Goal: Task Accomplishment & Management: Use online tool/utility

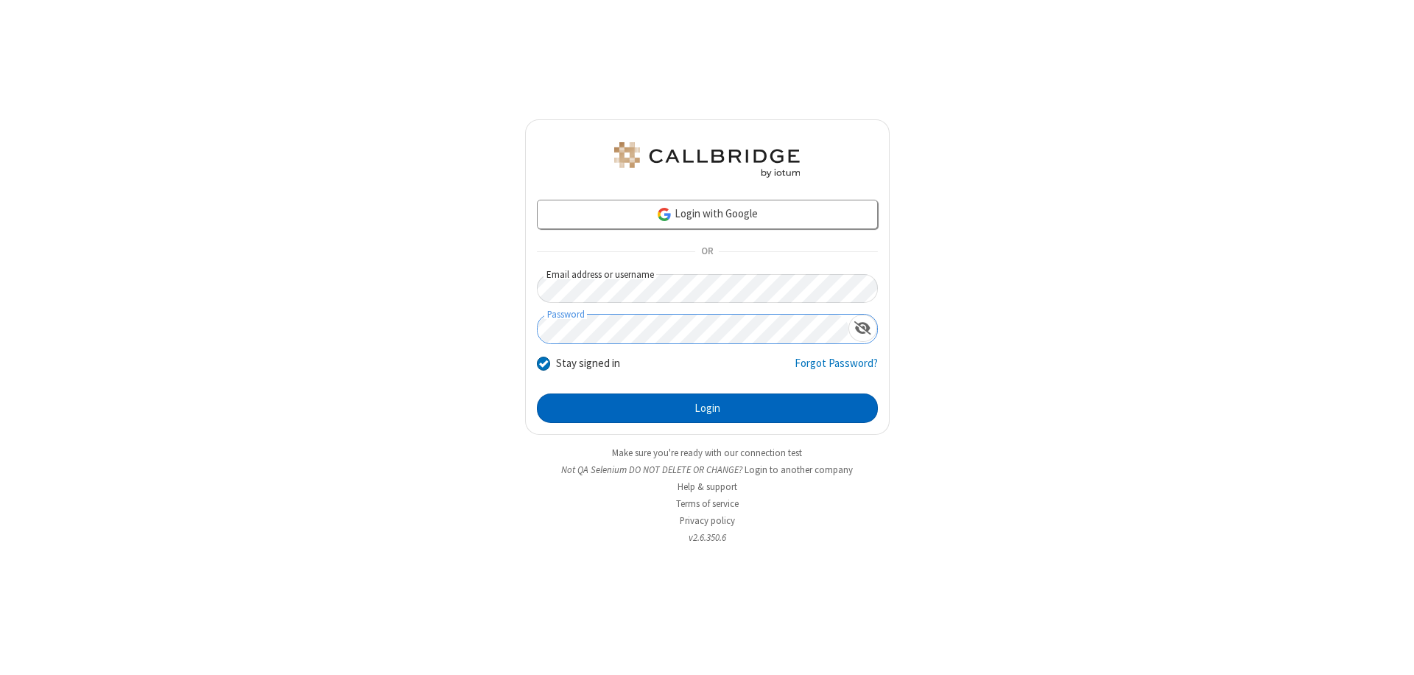
click at [707, 408] on button "Login" at bounding box center [707, 407] width 341 height 29
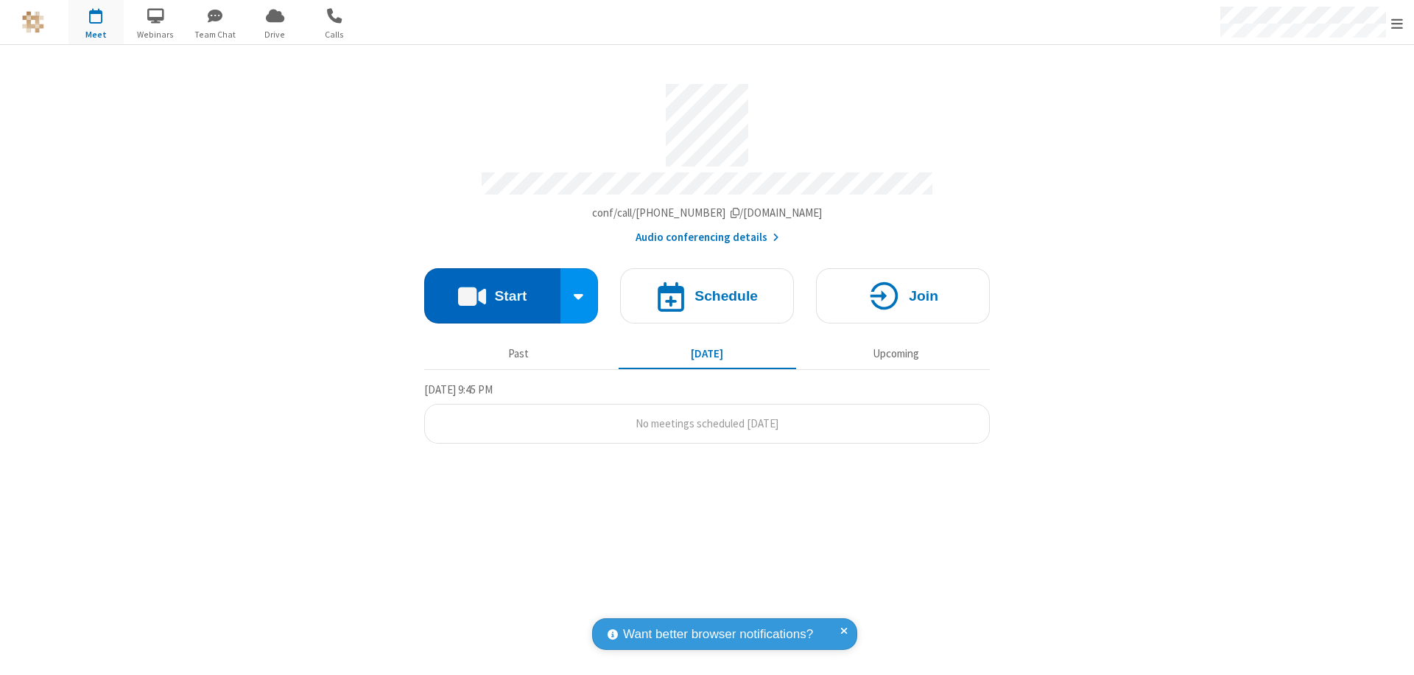
click at [492, 289] on button "Start" at bounding box center [492, 295] width 136 height 55
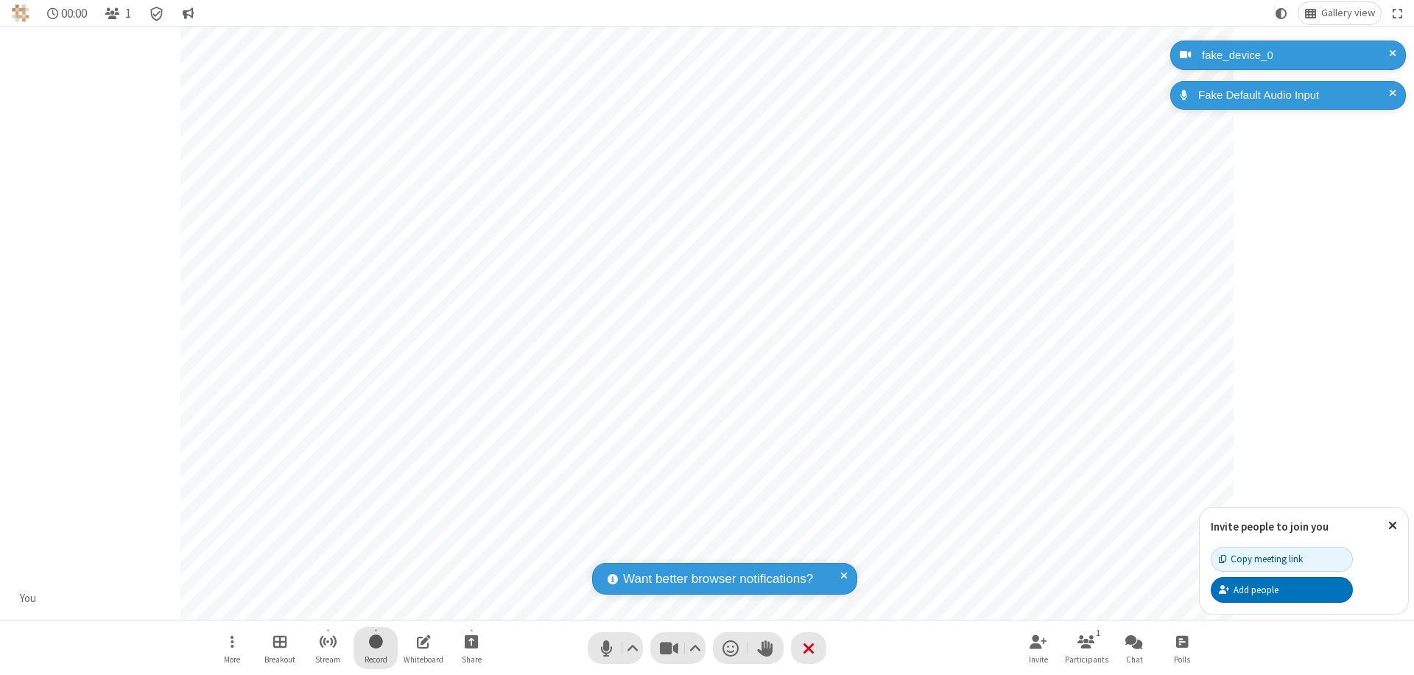
click at [376, 648] on span "Start recording" at bounding box center [376, 641] width 14 height 18
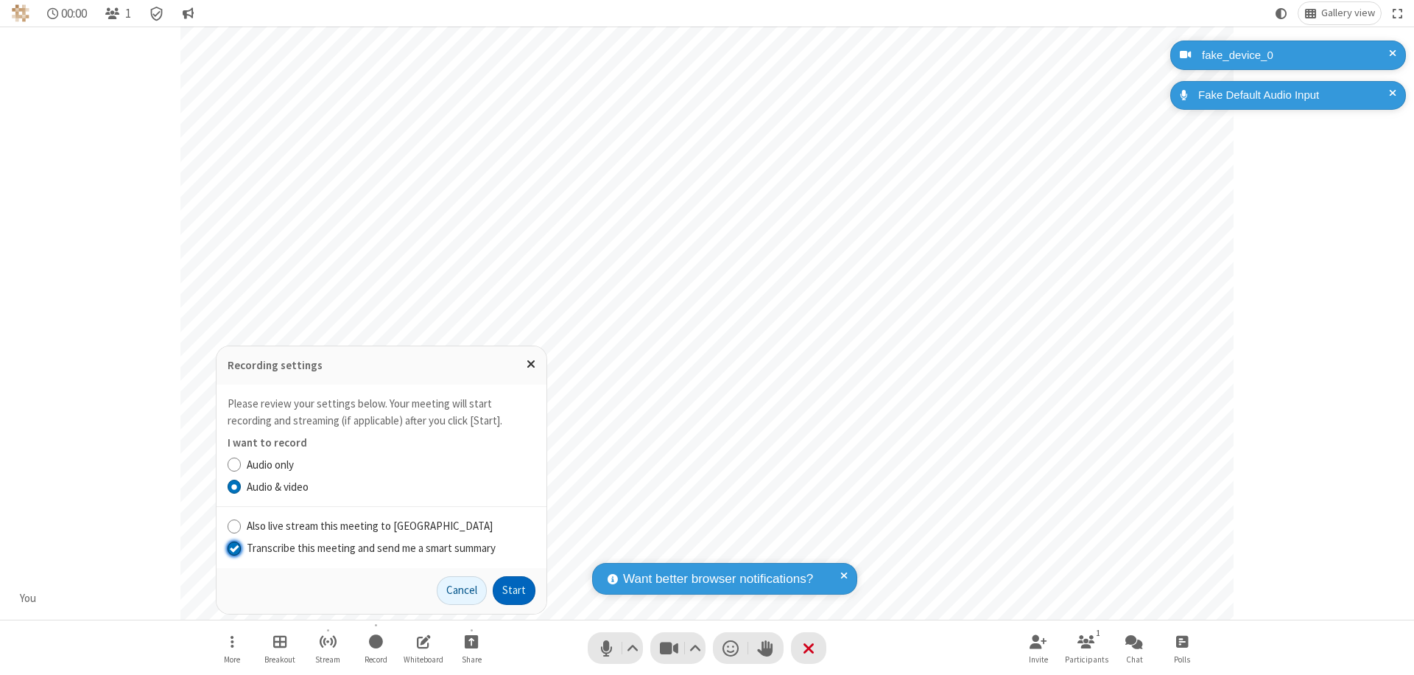
click at [234, 547] on input "Transcribe this meeting and send me a smart summary" at bounding box center [235, 547] width 14 height 15
click at [514, 590] on button "Start" at bounding box center [514, 590] width 43 height 29
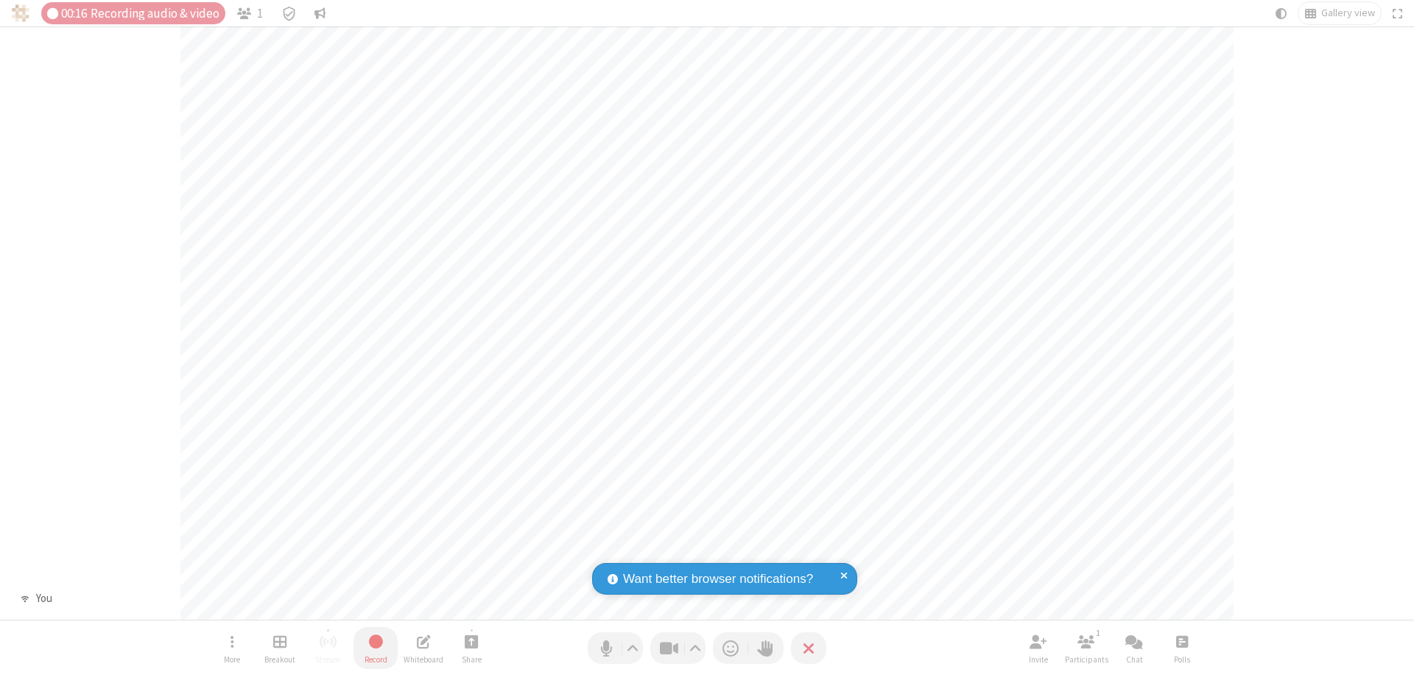
click at [376, 648] on span "Stop recording" at bounding box center [376, 641] width 18 height 19
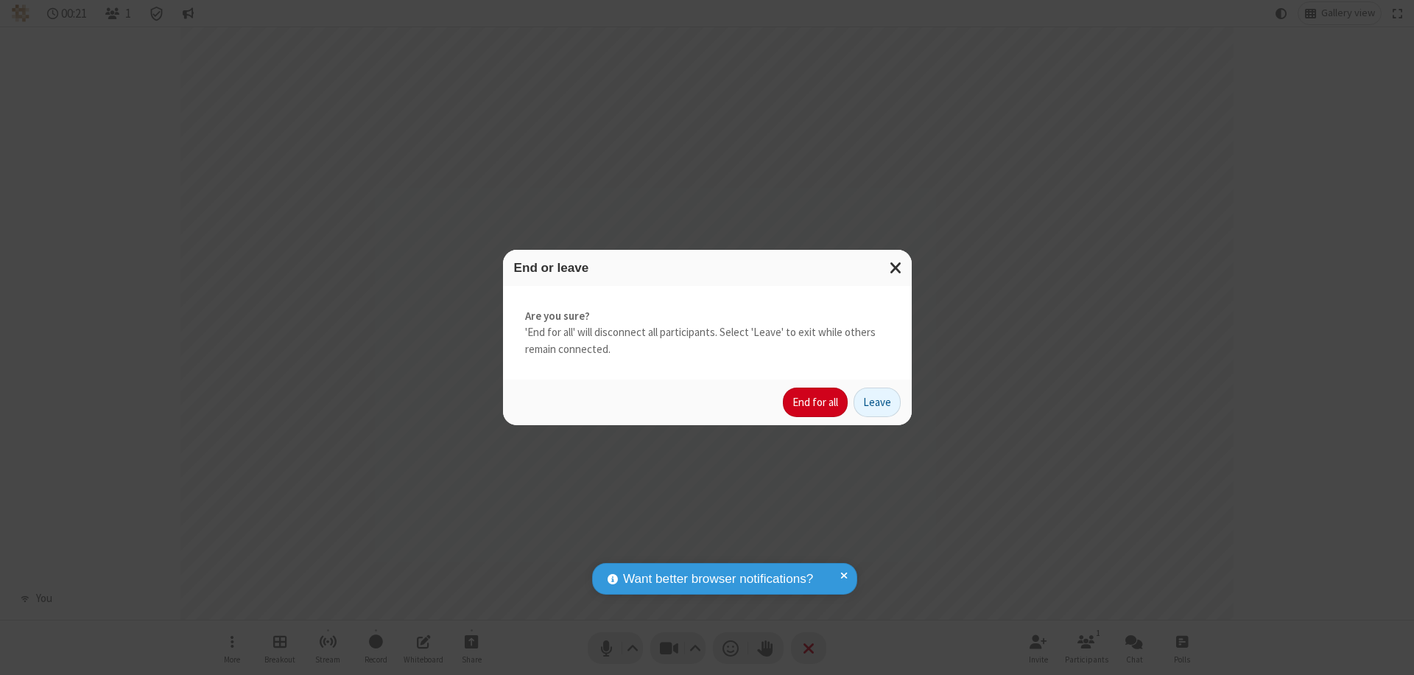
click at [816, 402] on button "End for all" at bounding box center [815, 401] width 65 height 29
